Goal: Task Accomplishment & Management: Use online tool/utility

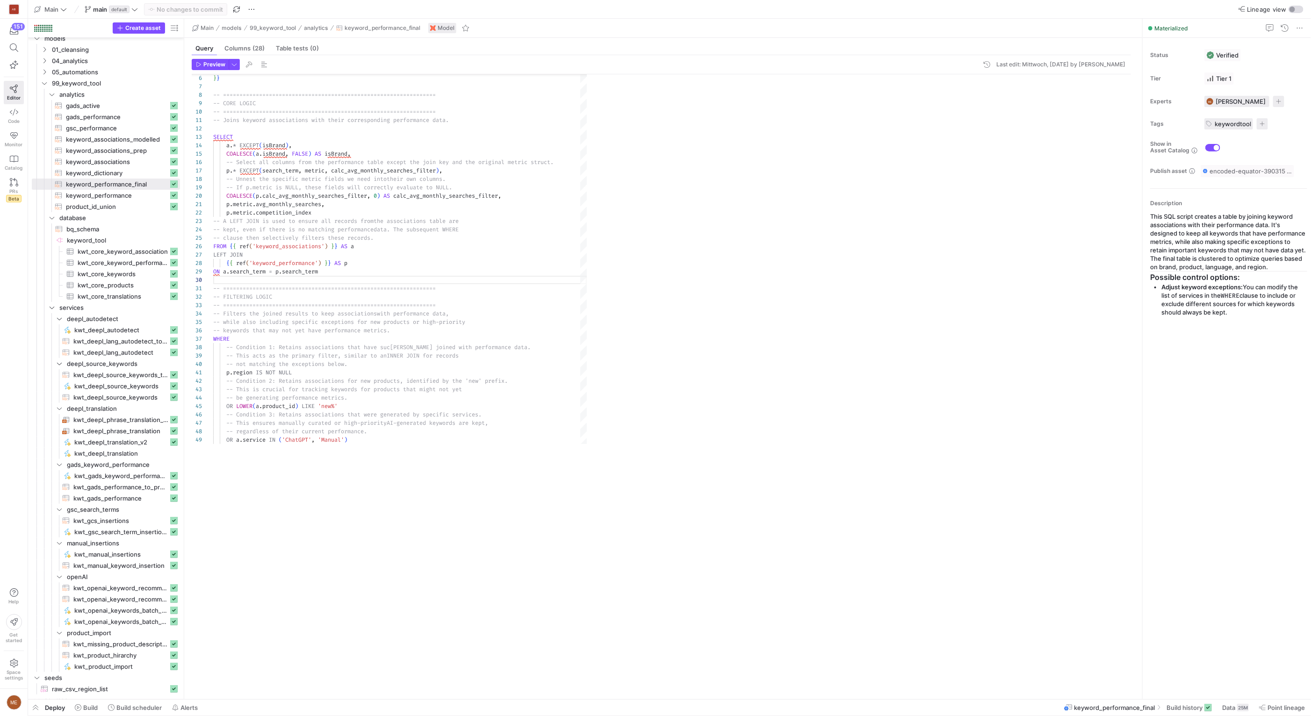
scroll to position [76, 0]
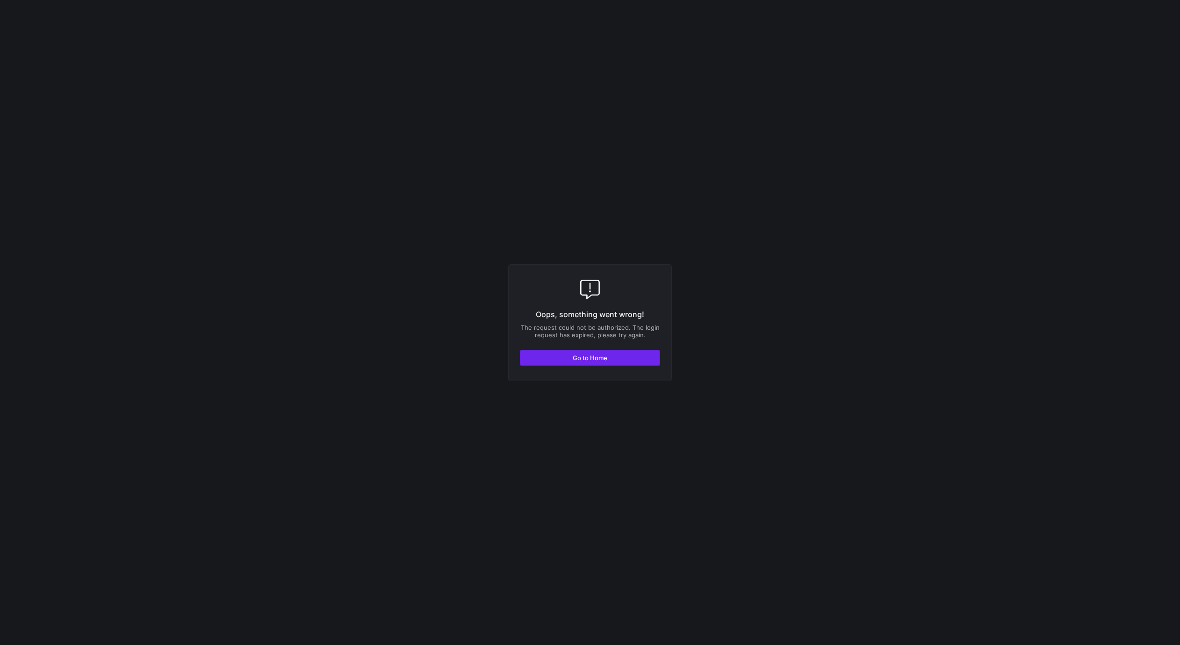
click at [561, 354] on span "button" at bounding box center [589, 357] width 139 height 15
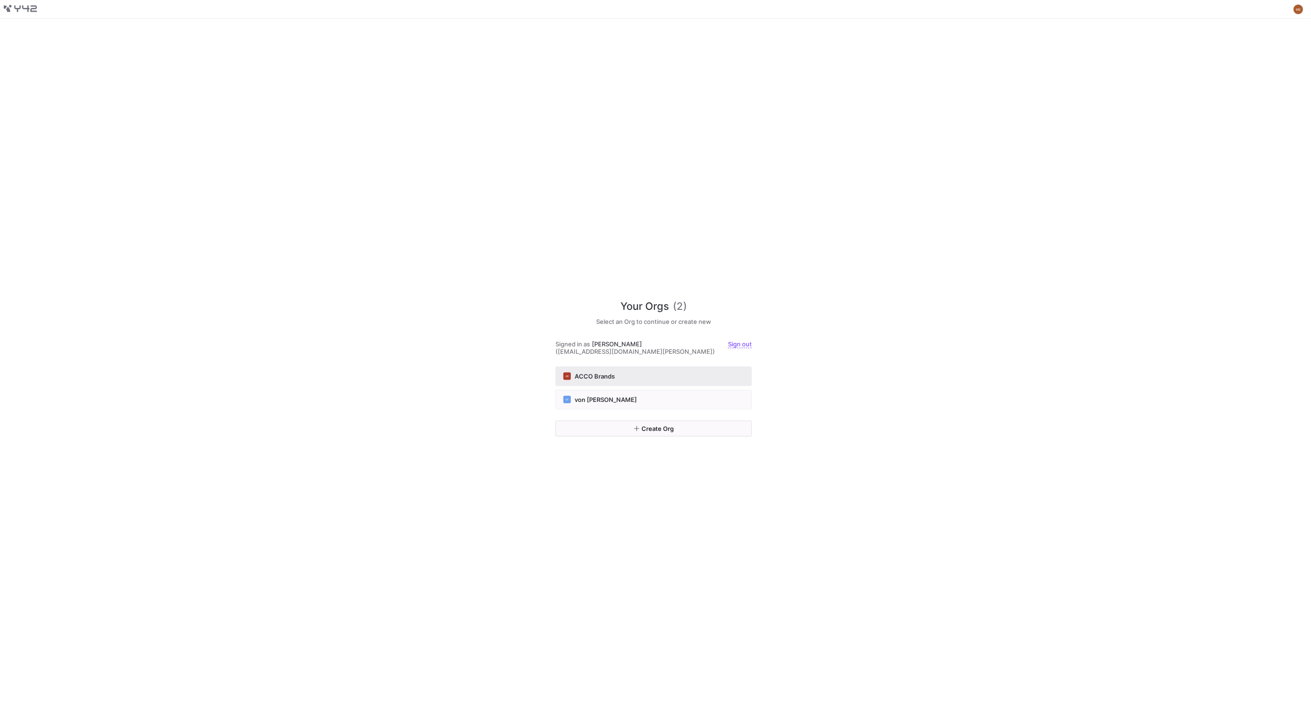
click at [676, 378] on button "AB ACCO Brands" at bounding box center [654, 377] width 196 height 20
click at [607, 397] on div "VF von Fred" at bounding box center [654, 399] width 181 height 7
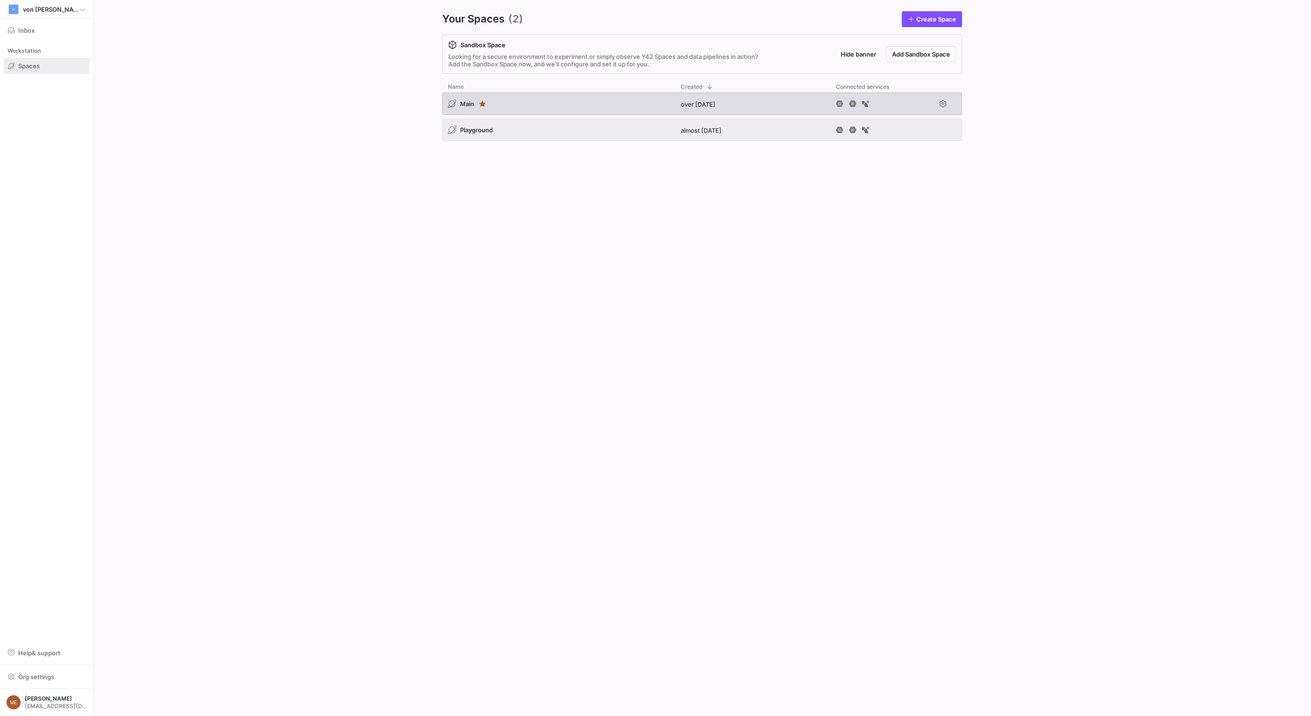
click at [568, 105] on div "Main" at bounding box center [558, 104] width 233 height 22
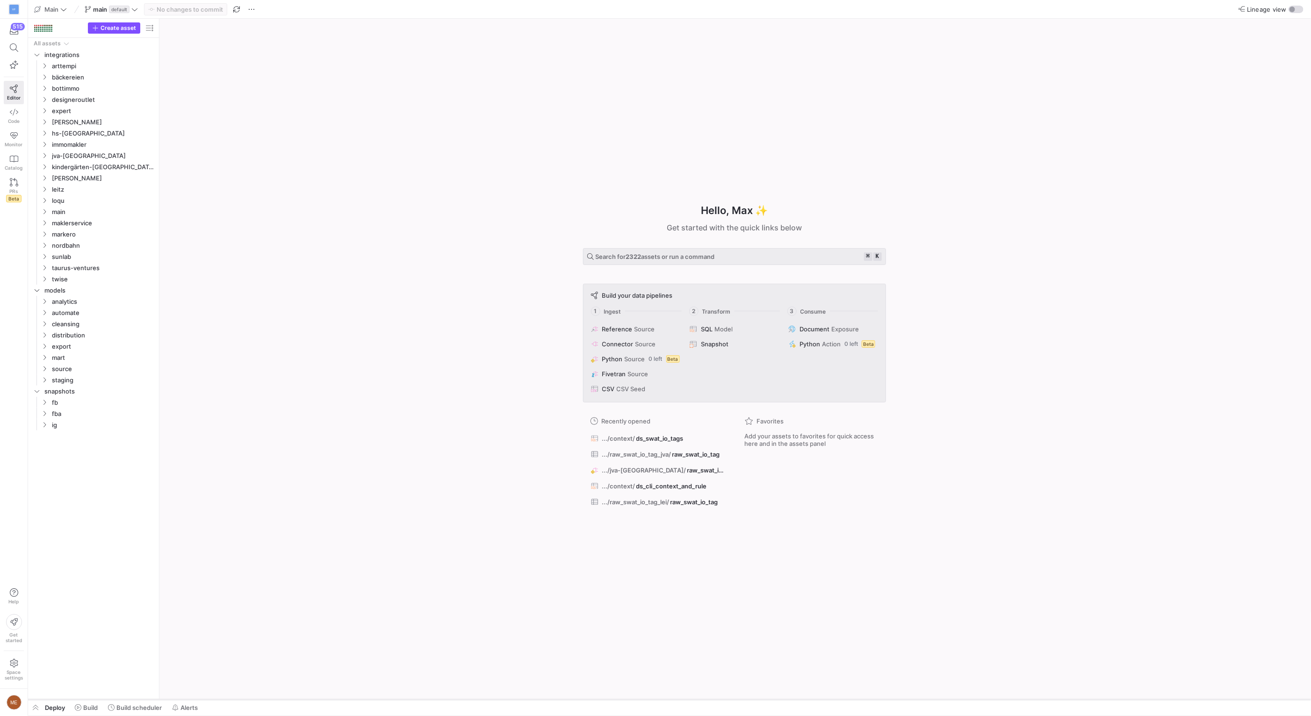
click at [83, 701] on div at bounding box center [669, 700] width 1283 height 4
click at [84, 707] on span "Build" at bounding box center [90, 707] width 14 height 7
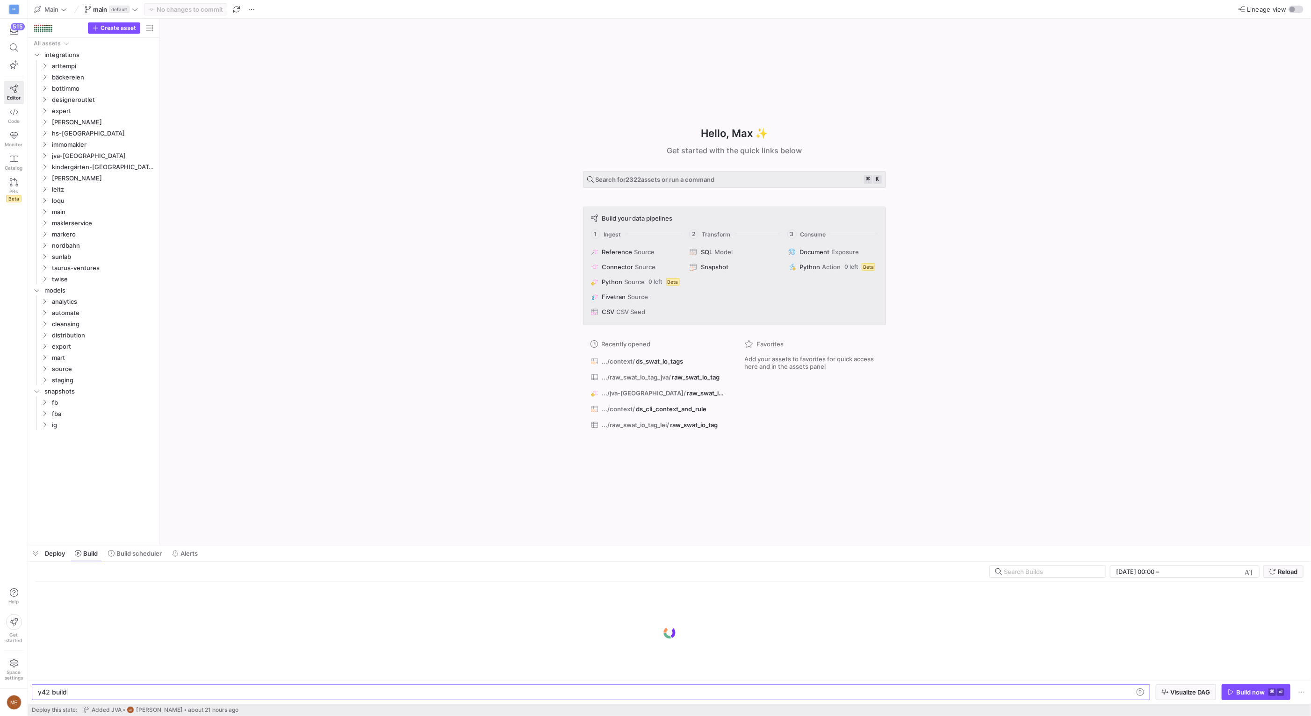
scroll to position [0, 28]
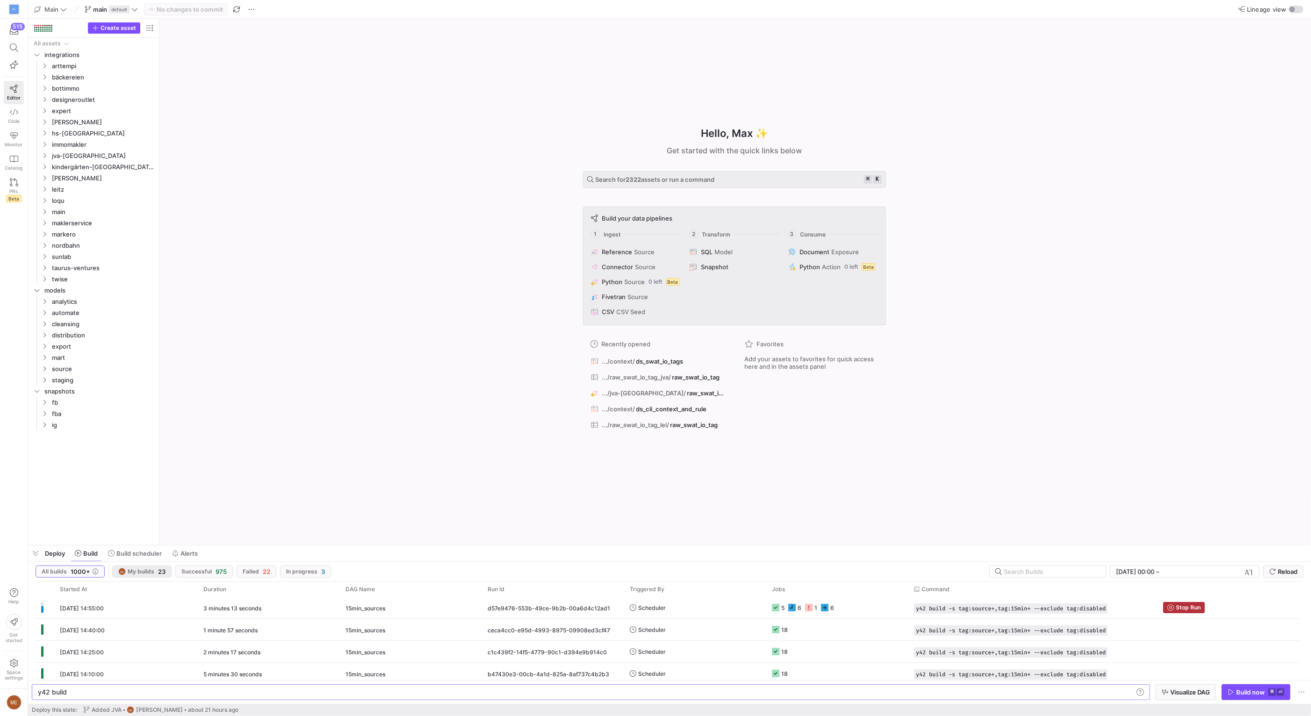
click at [105, 578] on button "ME My builds 23" at bounding box center [70, 572] width 69 height 12
click at [1144, 608] on span "button" at bounding box center [1145, 608] width 9 height 9
drag, startPoint x: 1035, startPoint y: 683, endPoint x: 1049, endPoint y: 688, distance: 14.9
click at [1035, 683] on y42-orchestration-inline-build "y42 build y42 build Visualize DAG Build now ⌘ ⏎" at bounding box center [669, 692] width 1283 height 24
click at [1049, 689] on div "y42 build" at bounding box center [586, 692] width 1096 height 7
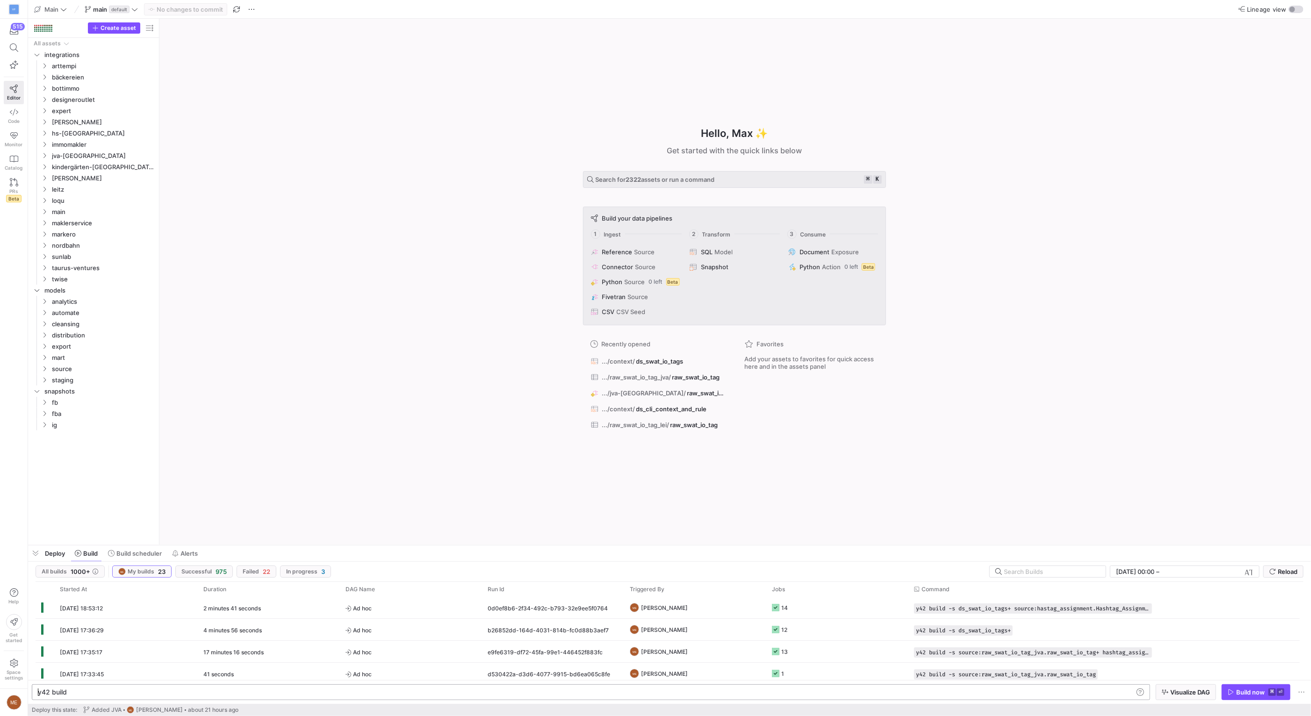
scroll to position [0, 0]
click at [1049, 689] on div "y42 build" at bounding box center [586, 692] width 1096 height 7
click at [1052, 693] on div "y42 build" at bounding box center [586, 692] width 1096 height 7
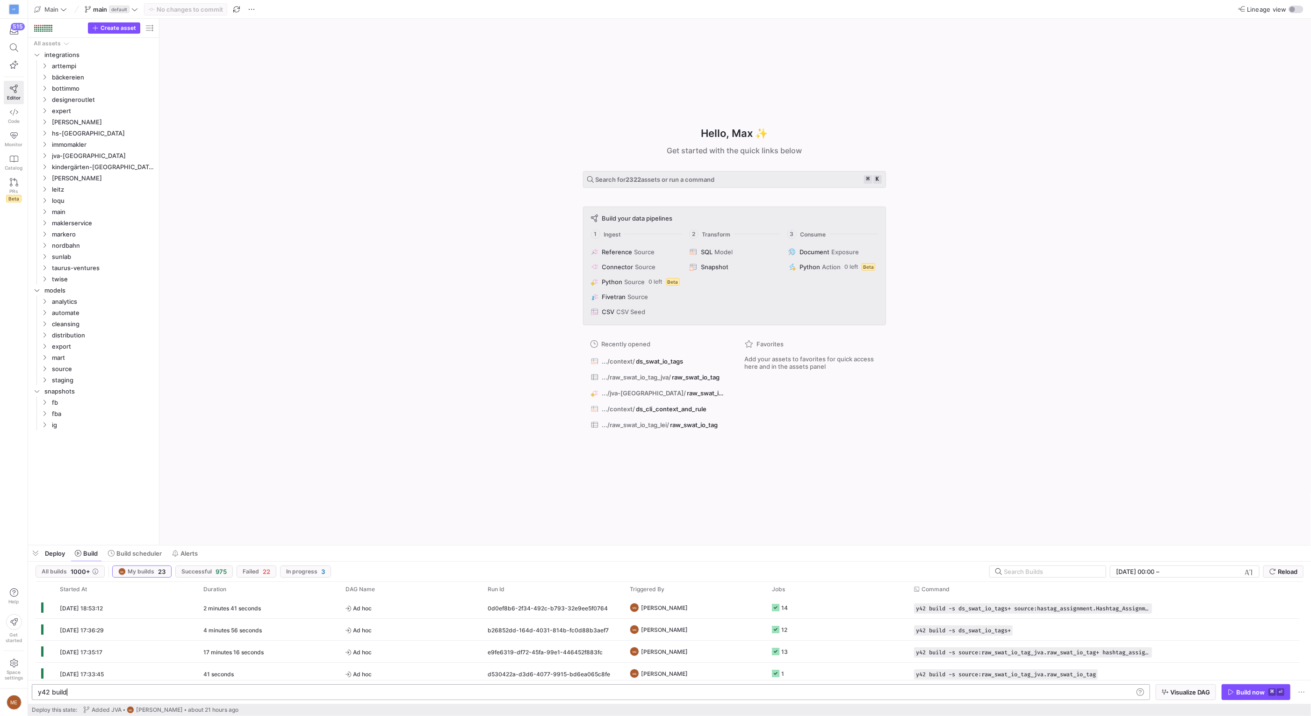
click at [1052, 693] on div "y42 build" at bounding box center [586, 692] width 1096 height 7
click at [1052, 692] on div "y42 build" at bounding box center [586, 692] width 1096 height 7
type textarea "y42 build -s ds_swat_io_tags+ source:hastag_assignment.Hashtag_Assignments+"
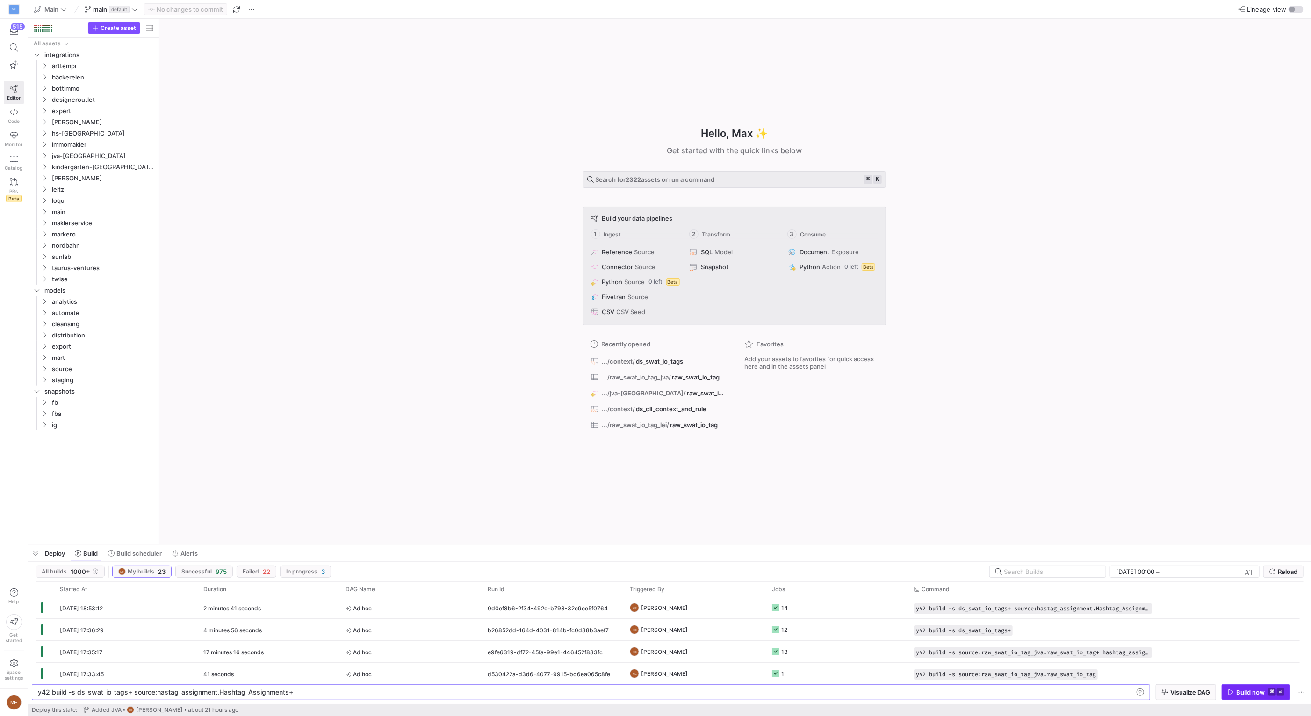
drag, startPoint x: 1265, startPoint y: 687, endPoint x: 1264, endPoint y: 692, distance: 4.8
click at [1265, 687] on span "button" at bounding box center [1256, 692] width 68 height 15
click at [1254, 694] on div "Build now" at bounding box center [1250, 692] width 29 height 7
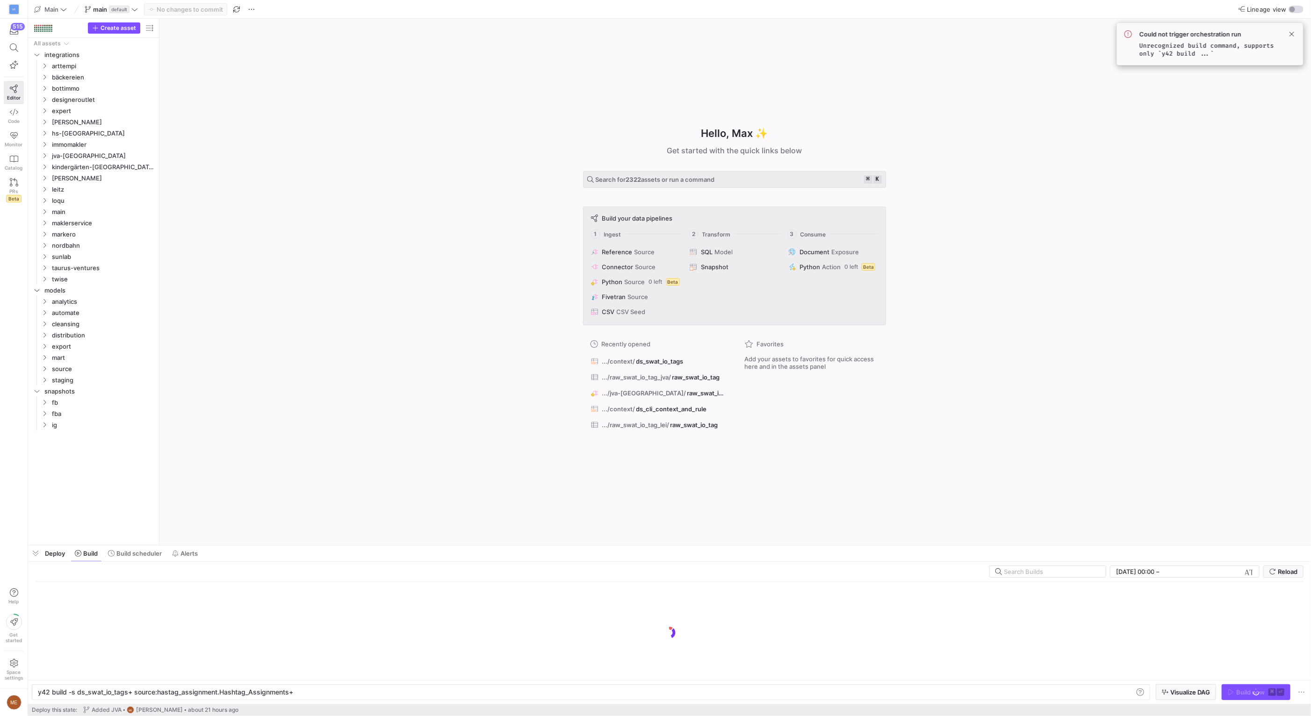
click at [1181, 51] on code "Unrecognized build command, supports only `y42 build ...`" at bounding box center [1207, 50] width 135 height 16
click at [1283, 33] on div "Could not trigger orchestration run Unrecognized build command, supports only `…" at bounding box center [1218, 43] width 156 height 27
click at [1291, 33] on span at bounding box center [1291, 34] width 11 height 11
